Goal: Navigation & Orientation: Find specific page/section

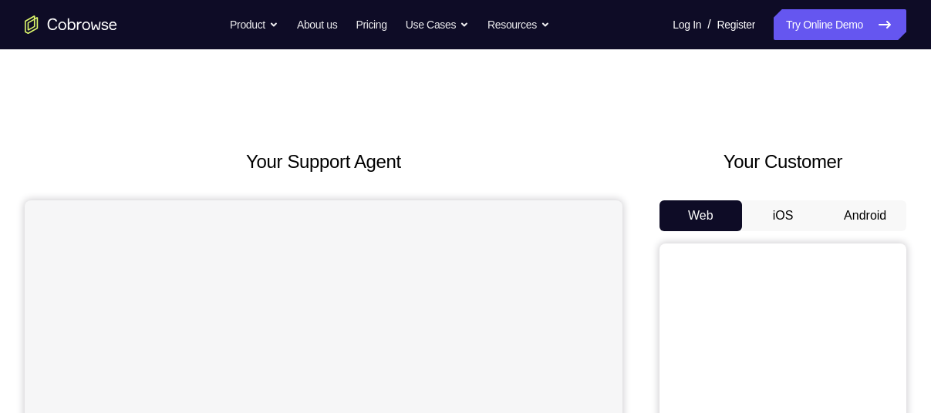
scroll to position [113, 0]
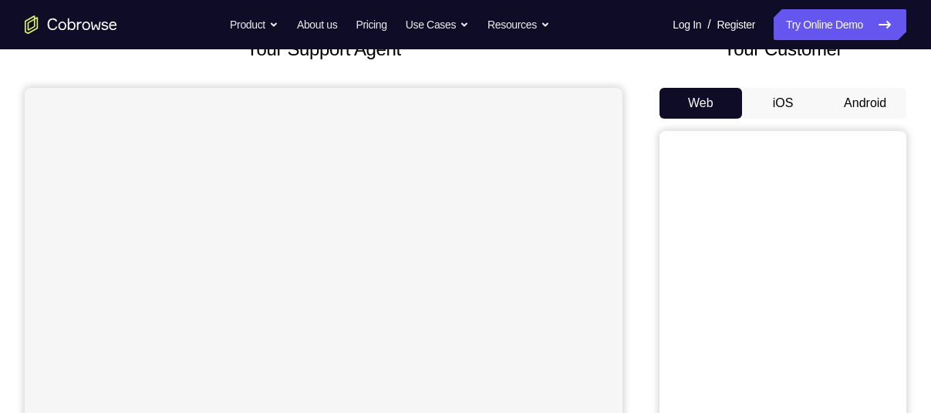
click at [864, 92] on button "Android" at bounding box center [865, 103] width 83 height 31
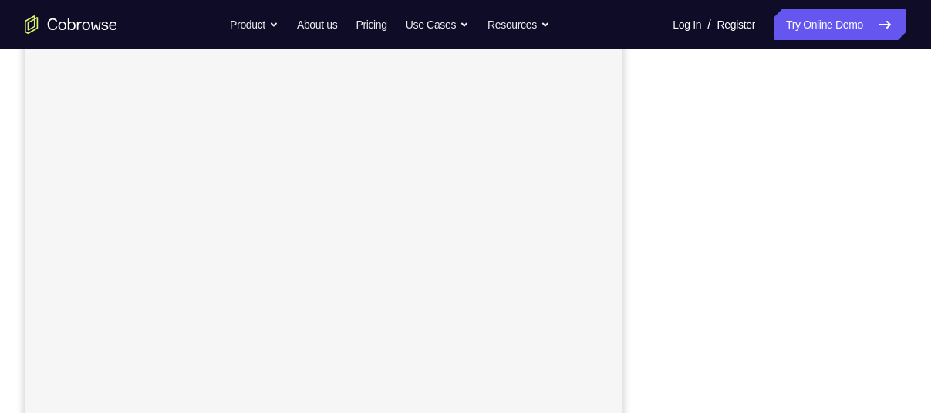
scroll to position [235, 0]
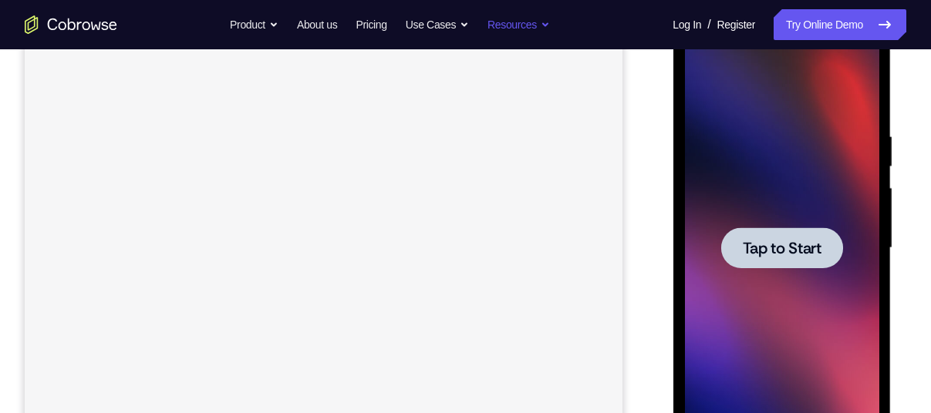
click at [686, 173] on div at bounding box center [781, 248] width 194 height 432
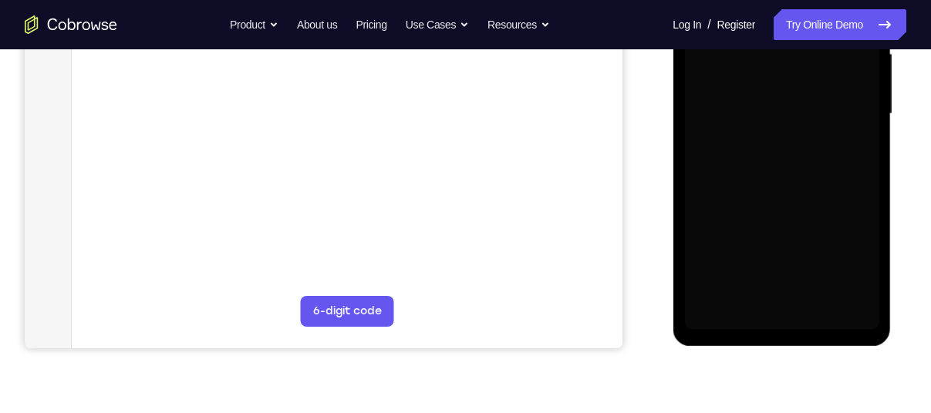
scroll to position [370, 0]
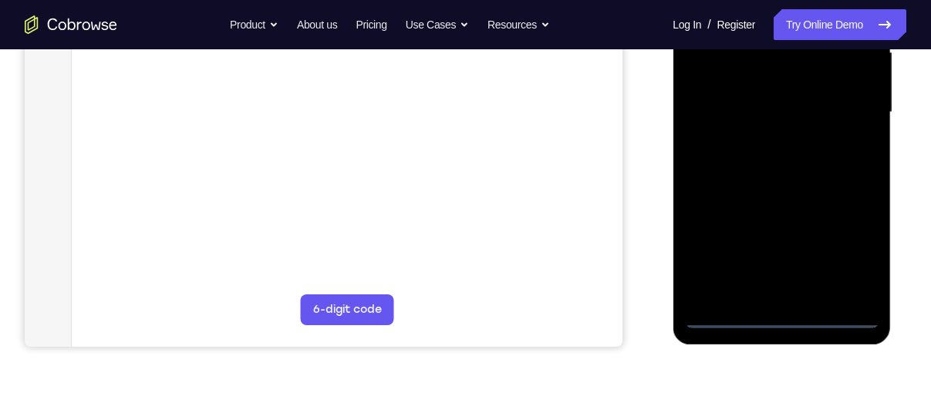
click at [782, 312] on div at bounding box center [781, 113] width 194 height 432
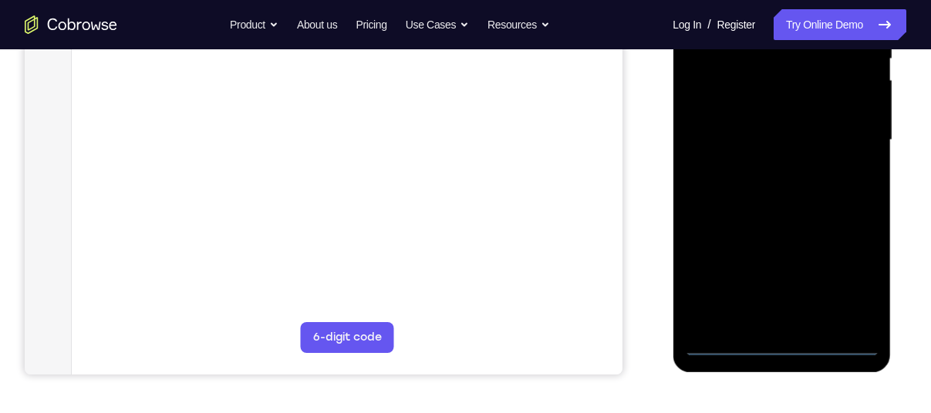
scroll to position [339, 0]
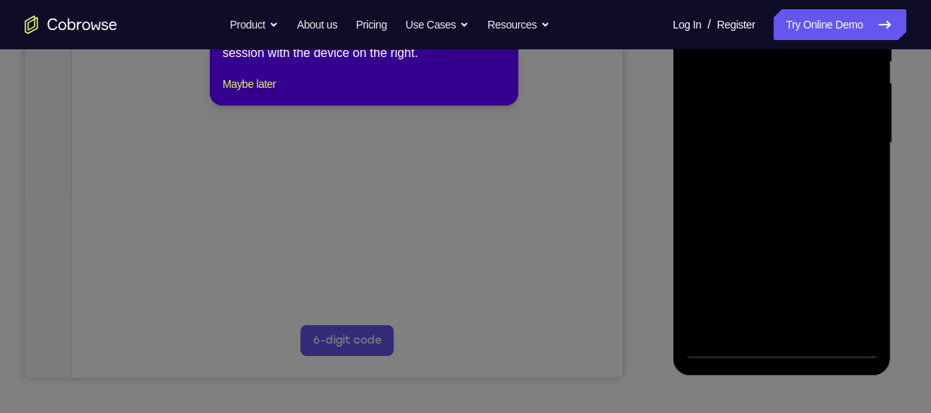
click at [849, 279] on icon at bounding box center [471, 186] width 943 height 456
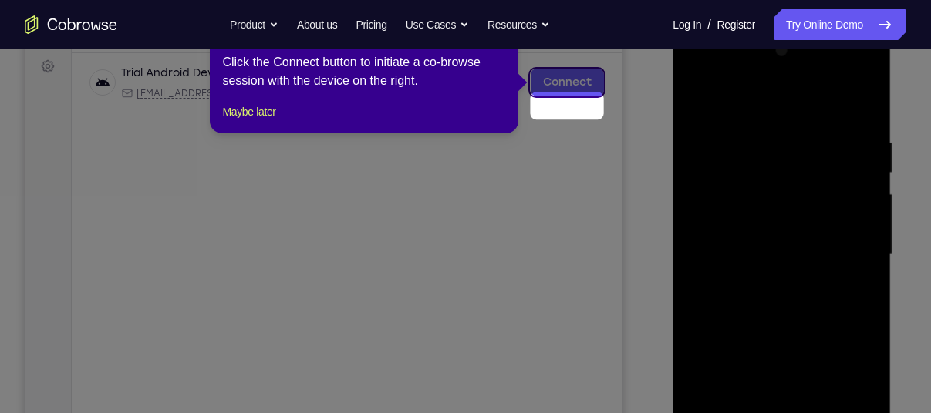
scroll to position [188, 0]
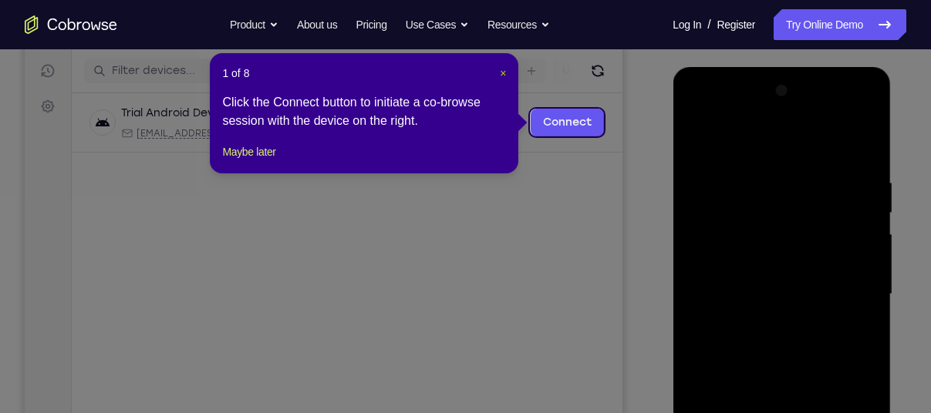
click at [505, 73] on span "×" at bounding box center [503, 73] width 6 height 12
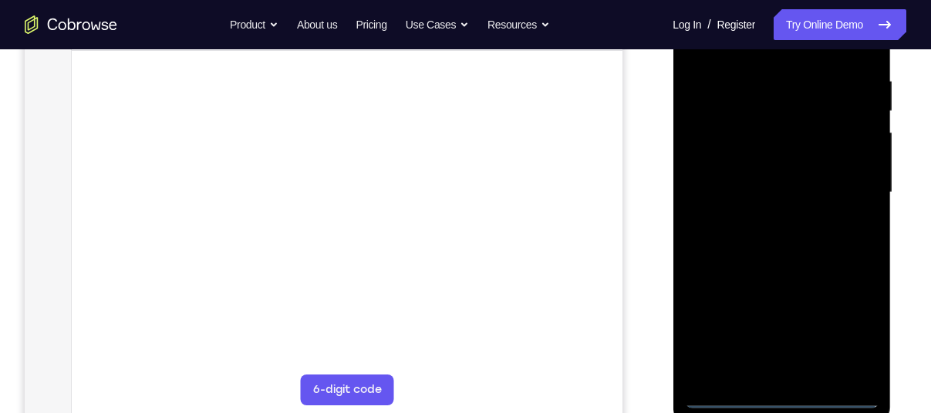
scroll to position [333, 0]
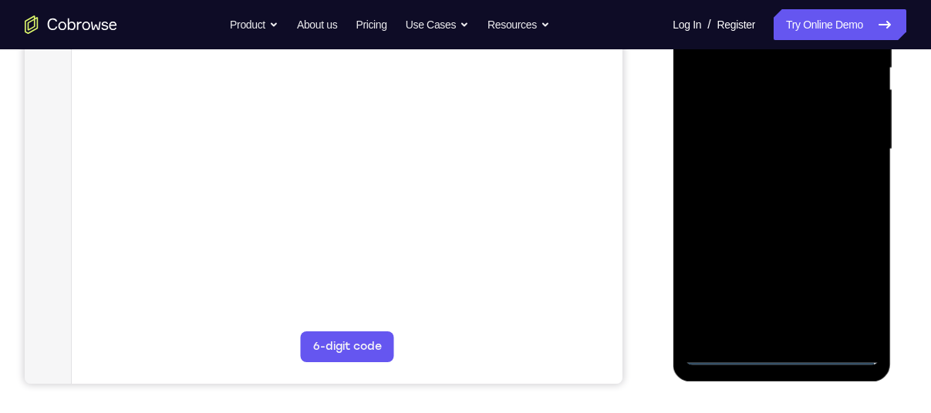
click at [859, 279] on div at bounding box center [781, 150] width 194 height 432
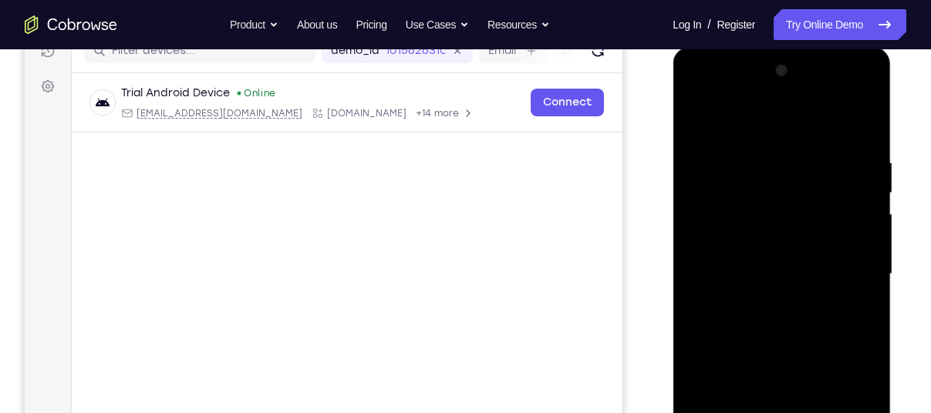
scroll to position [207, 0]
click at [869, 96] on div at bounding box center [781, 276] width 194 height 432
click at [817, 121] on div at bounding box center [781, 276] width 194 height 432
click at [751, 87] on div at bounding box center [781, 276] width 194 height 432
click at [808, 223] on div at bounding box center [781, 276] width 194 height 432
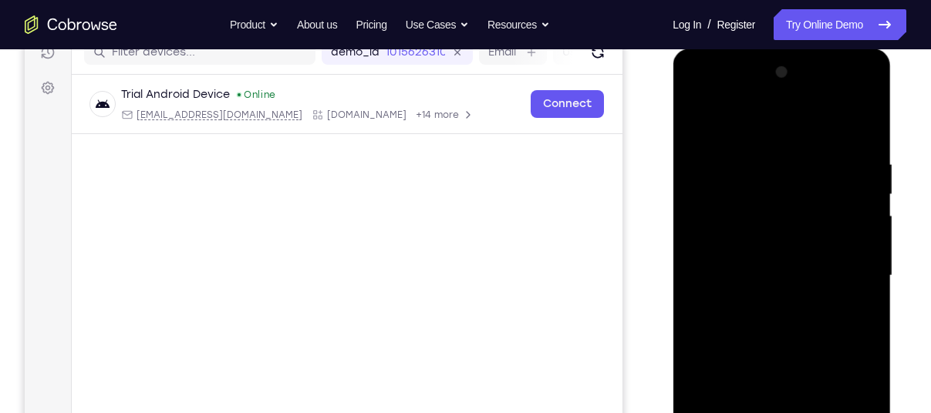
drag, startPoint x: 798, startPoint y: 244, endPoint x: 785, endPoint y: 187, distance: 58.0
click at [785, 187] on div at bounding box center [781, 276] width 194 height 432
click at [768, 325] on div at bounding box center [781, 276] width 194 height 432
click at [788, 246] on div at bounding box center [781, 276] width 194 height 432
drag, startPoint x: 764, startPoint y: 269, endPoint x: 758, endPoint y: 229, distance: 40.6
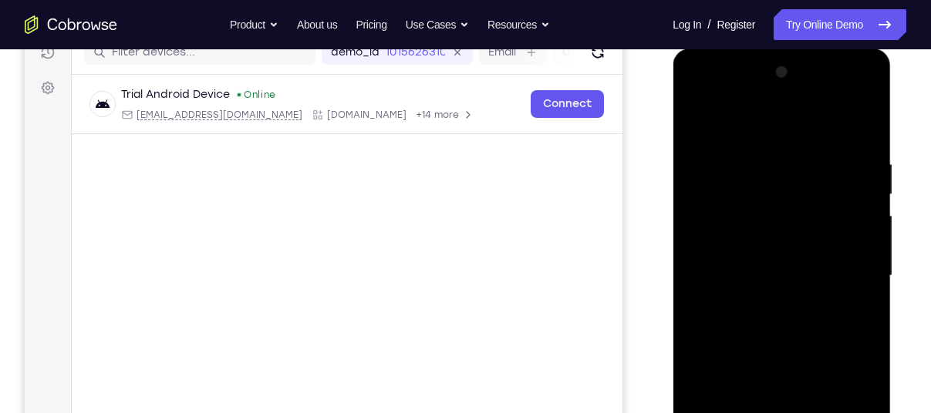
click at [758, 229] on div at bounding box center [781, 276] width 194 height 432
click at [767, 272] on div at bounding box center [781, 276] width 194 height 432
click at [783, 134] on div at bounding box center [781, 276] width 194 height 432
click at [810, 299] on div at bounding box center [781, 276] width 194 height 432
drag, startPoint x: 810, startPoint y: 299, endPoint x: 814, endPoint y: 351, distance: 52.6
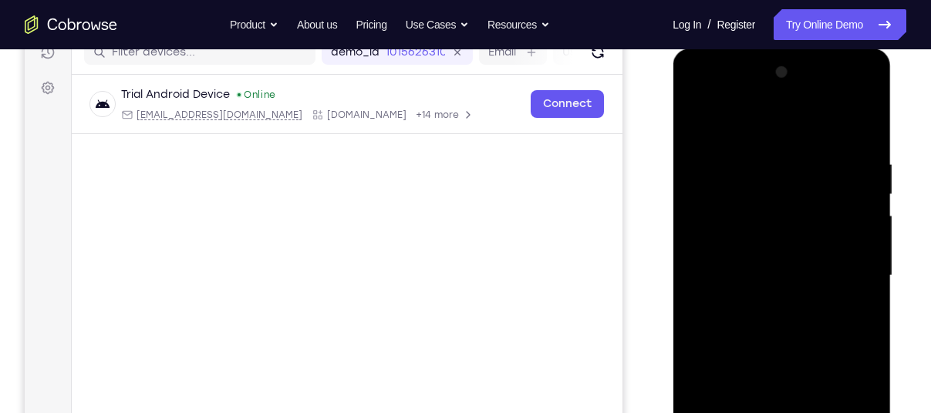
click at [814, 351] on div at bounding box center [781, 276] width 194 height 432
click at [787, 134] on div at bounding box center [781, 276] width 194 height 432
click at [809, 385] on div at bounding box center [781, 276] width 194 height 432
click at [785, 281] on div at bounding box center [781, 276] width 194 height 432
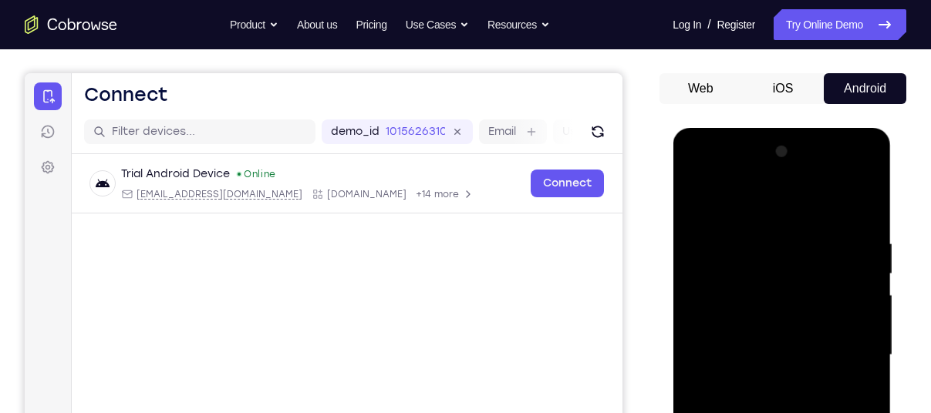
scroll to position [119, 0]
